Goal: Task Accomplishment & Management: Use online tool/utility

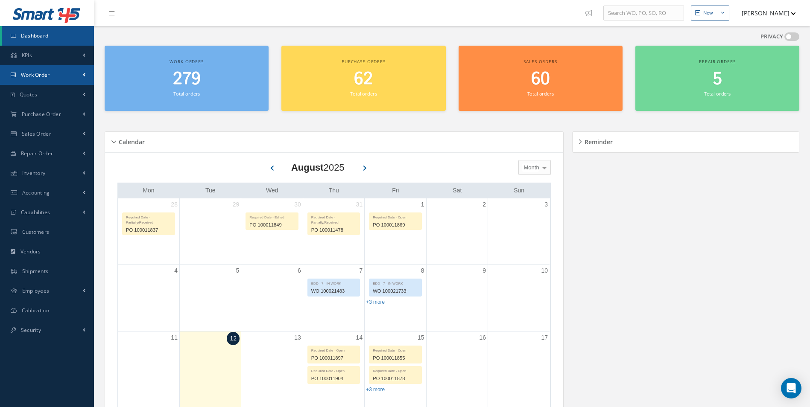
click at [52, 71] on link "Work Order" at bounding box center [47, 75] width 94 height 20
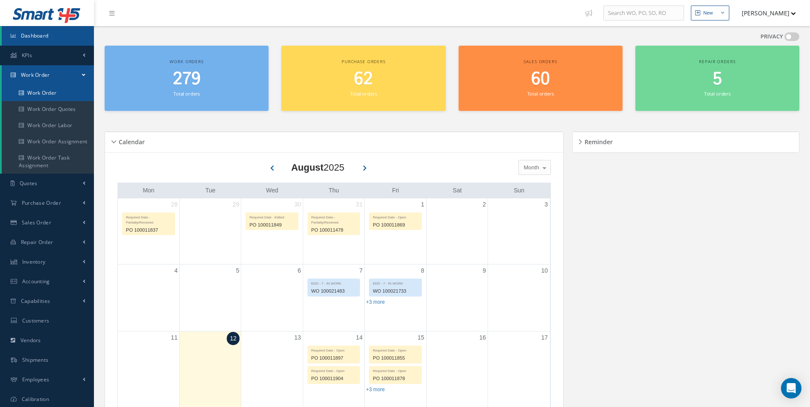
click at [45, 90] on link "Work Order" at bounding box center [48, 93] width 92 height 16
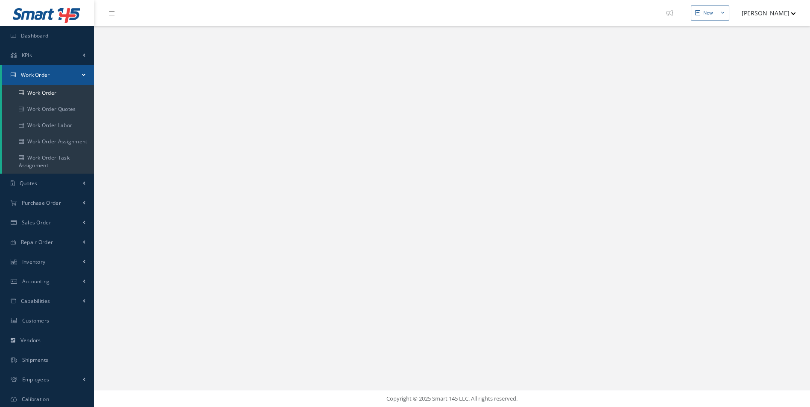
select select "25"
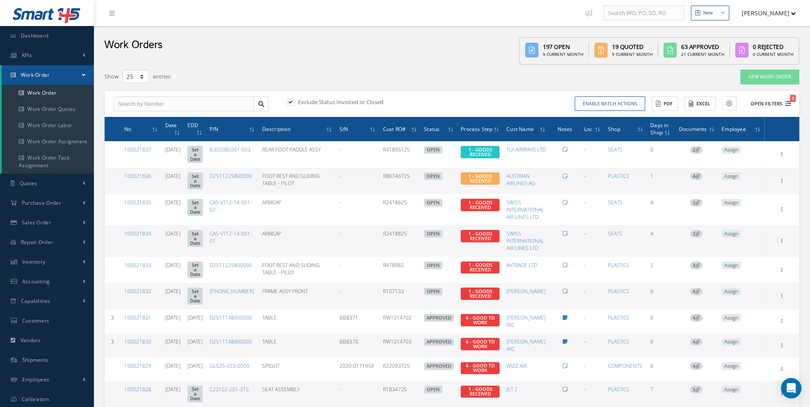
click at [789, 105] on icon "1" at bounding box center [788, 104] width 6 height 6
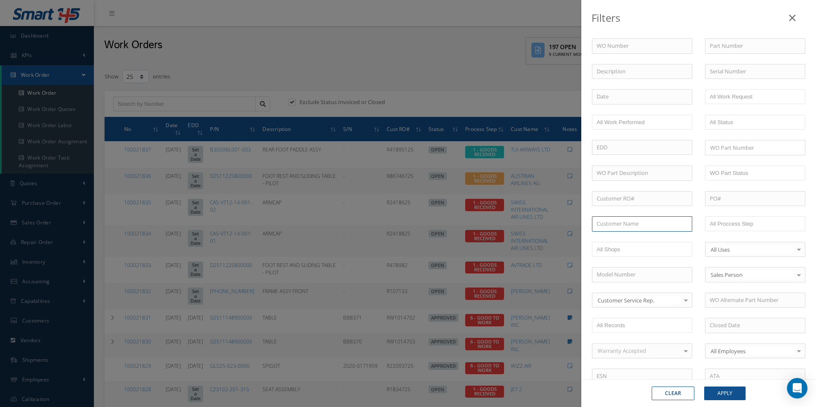
click at [620, 221] on input "text" at bounding box center [642, 223] width 100 height 15
click at [622, 236] on span "FWCAS (FW AVIATION LTD)" at bounding box center [631, 239] width 68 height 8
type input "FWCAS (FW AVIATION LTD)"
drag, startPoint x: 724, startPoint y: 391, endPoint x: 706, endPoint y: 388, distance: 19.1
click at [724, 391] on button "Apply" at bounding box center [724, 394] width 41 height 14
